Goal: Task Accomplishment & Management: Manage account settings

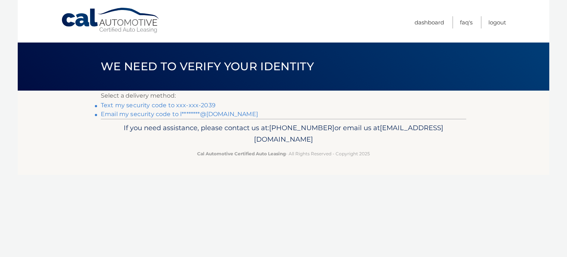
click at [169, 103] on link "Text my security code to xxx-xxx-2039" at bounding box center [158, 105] width 115 height 7
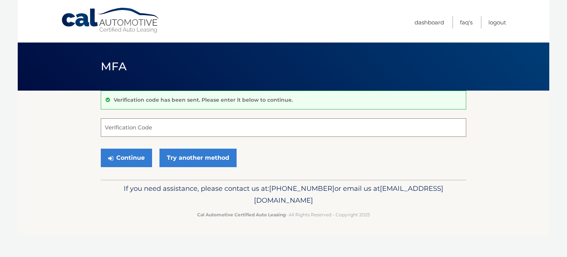
click at [164, 128] on input "Verification Code" at bounding box center [284, 127] width 366 height 18
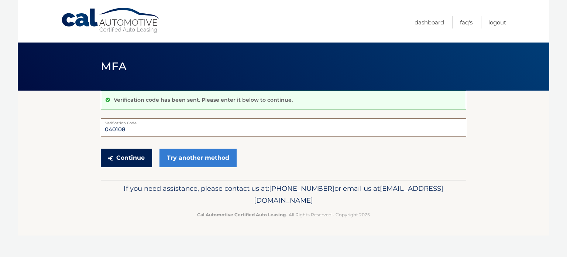
type input "040108"
click at [134, 152] on button "Continue" at bounding box center [126, 157] width 51 height 18
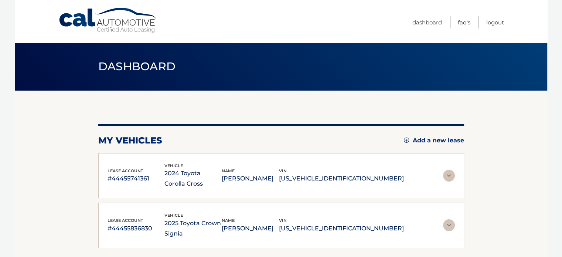
click at [211, 174] on p "2024 Toyota Corolla Cross" at bounding box center [192, 178] width 57 height 21
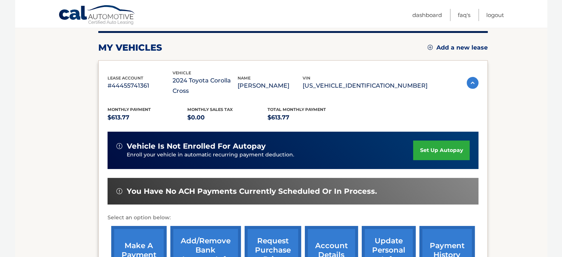
scroll to position [111, 0]
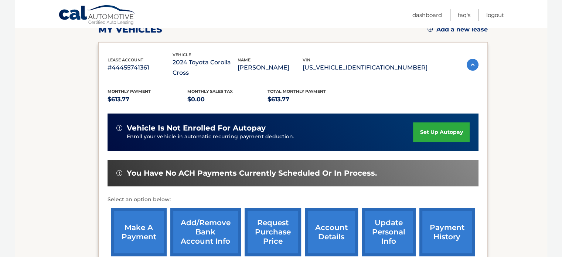
click at [142, 223] on link "make a payment" at bounding box center [138, 232] width 55 height 48
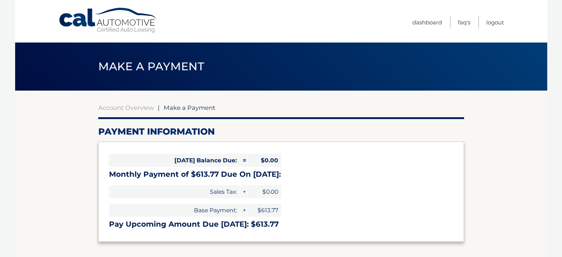
select select "MjljYmVhMDYtNGUyOC00ZDg3LWJlOWUtYTU3MWQ2Y2U0NGJj"
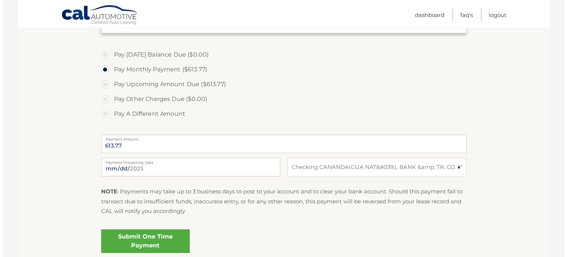
scroll to position [222, 0]
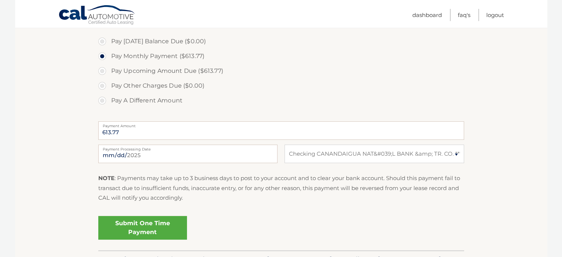
click at [164, 229] on link "Submit One Time Payment" at bounding box center [142, 228] width 89 height 24
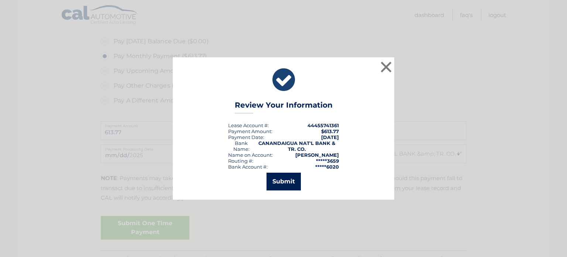
click at [285, 182] on button "Submit" at bounding box center [284, 182] width 34 height 18
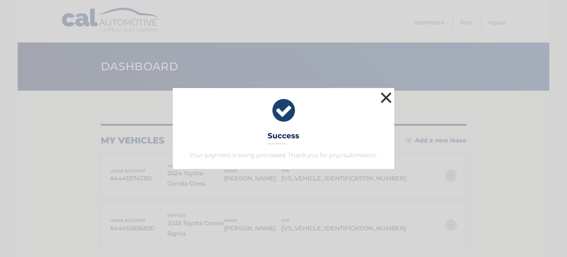
click at [387, 96] on button "×" at bounding box center [386, 97] width 15 height 15
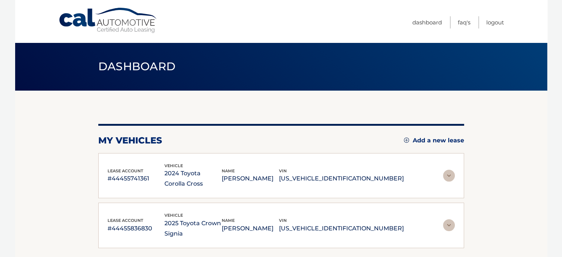
click at [133, 179] on p "#44455741361" at bounding box center [135, 178] width 57 height 10
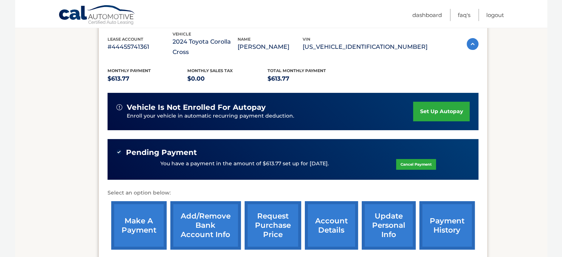
scroll to position [148, 0]
